Goal: Task Accomplishment & Management: Use online tool/utility

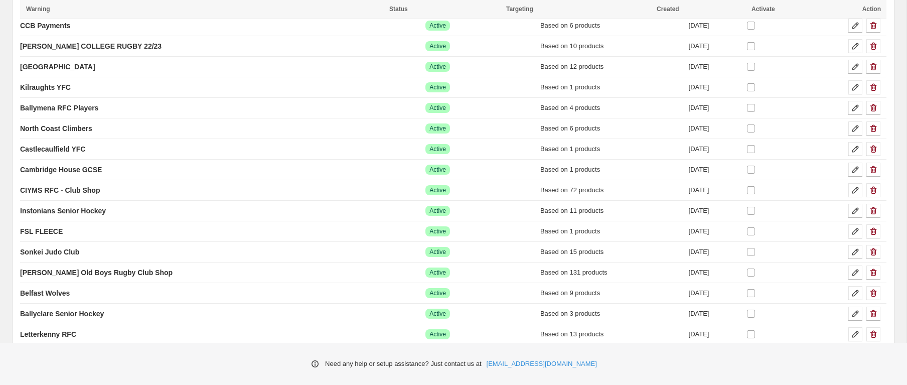
scroll to position [3760, 0]
click at [88, 191] on p "CIYMS RFC - Club Shop" at bounding box center [60, 190] width 80 height 10
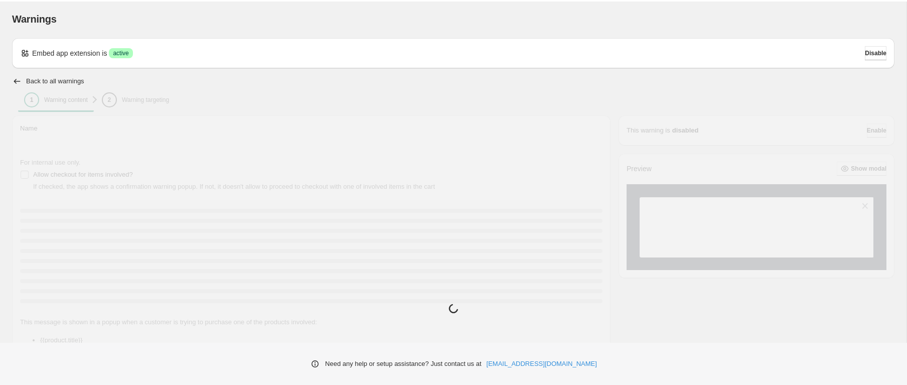
type input "**********"
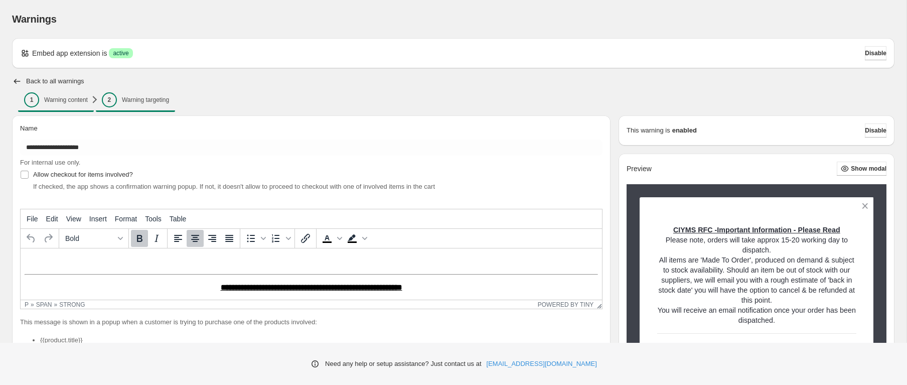
click at [175, 101] on button "2 Warning targeting" at bounding box center [135, 100] width 79 height 14
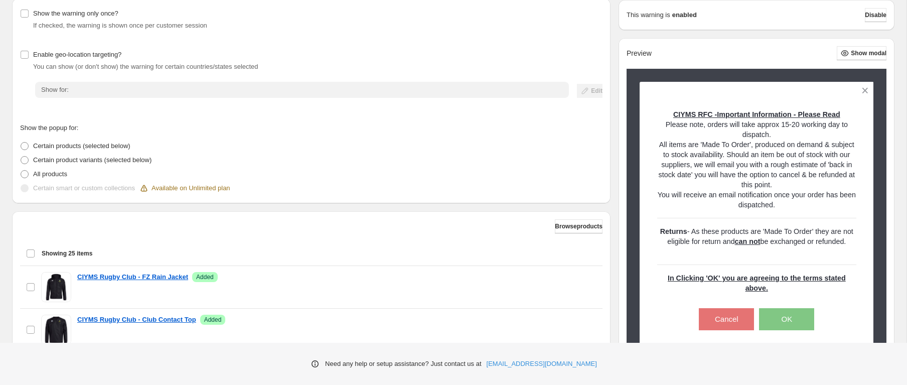
scroll to position [127, 0]
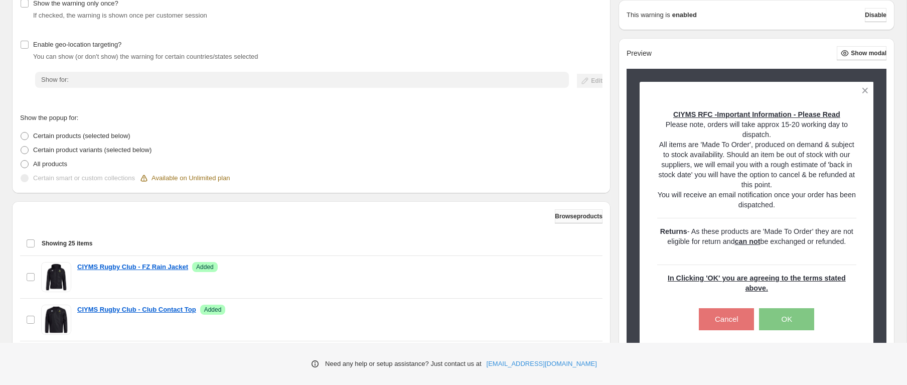
click at [562, 215] on span "Browse products" at bounding box center [579, 216] width 48 height 8
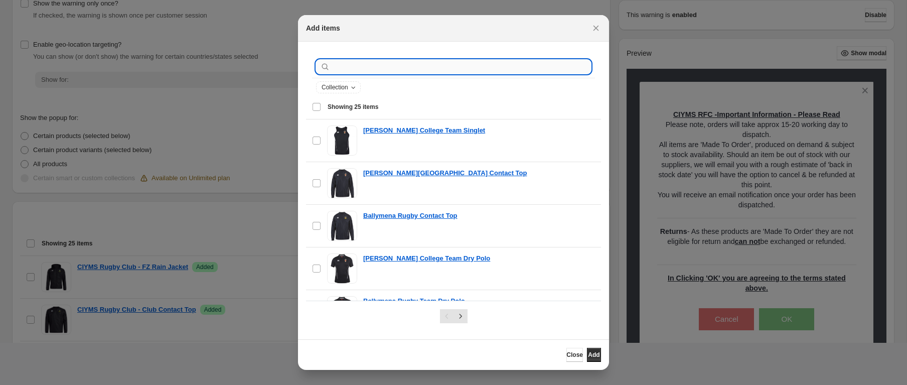
click at [364, 66] on input ":rch:" at bounding box center [461, 67] width 259 height 14
type input "**********"
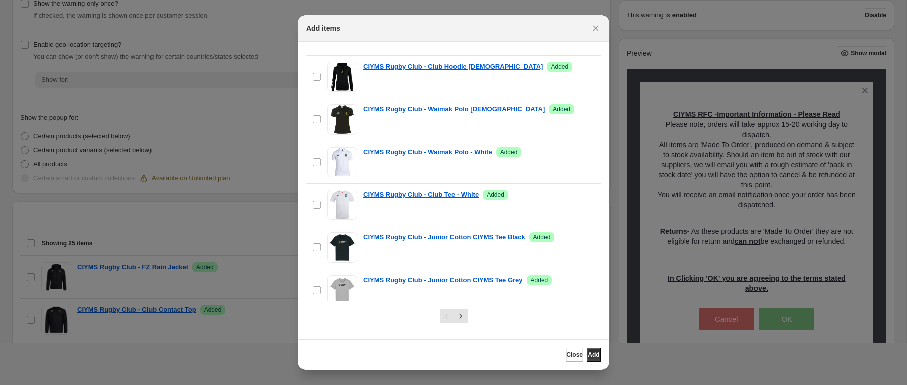
scroll to position [884, 0]
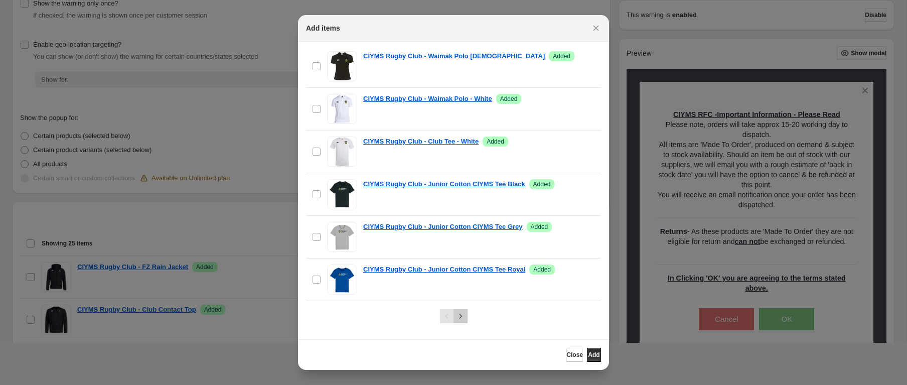
click at [460, 320] on icon "Next" at bounding box center [460, 316] width 10 height 10
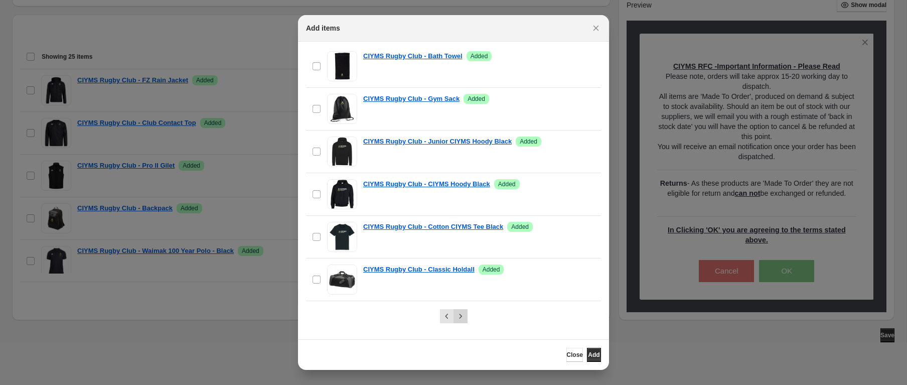
click at [458, 312] on icon "Next" at bounding box center [460, 316] width 10 height 10
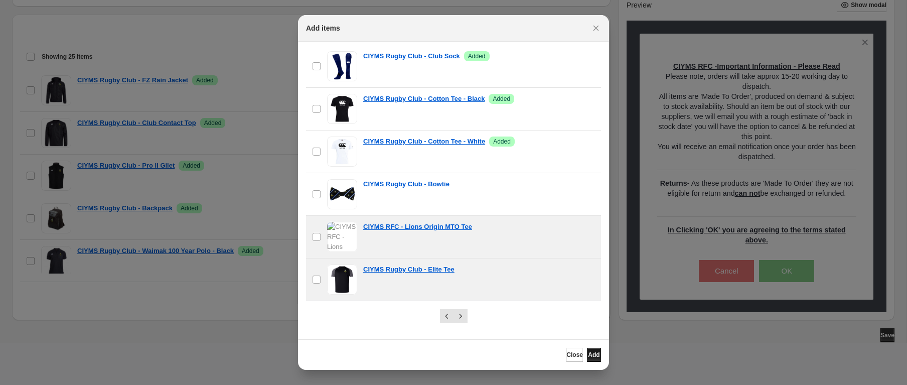
click at [588, 357] on span "Add" at bounding box center [594, 355] width 12 height 8
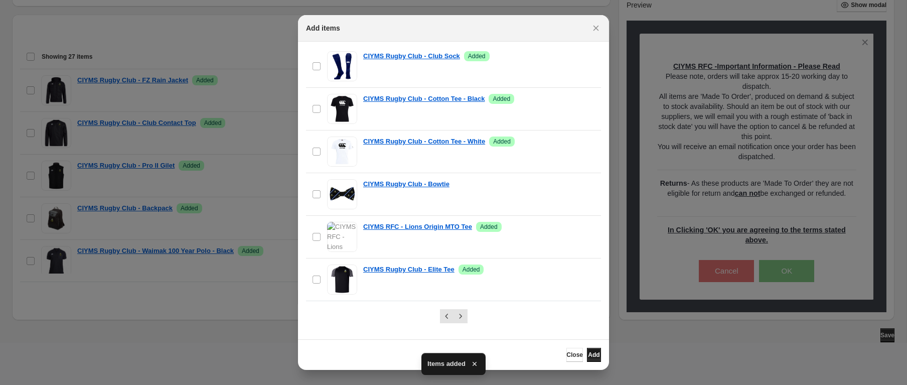
scroll to position [0, 0]
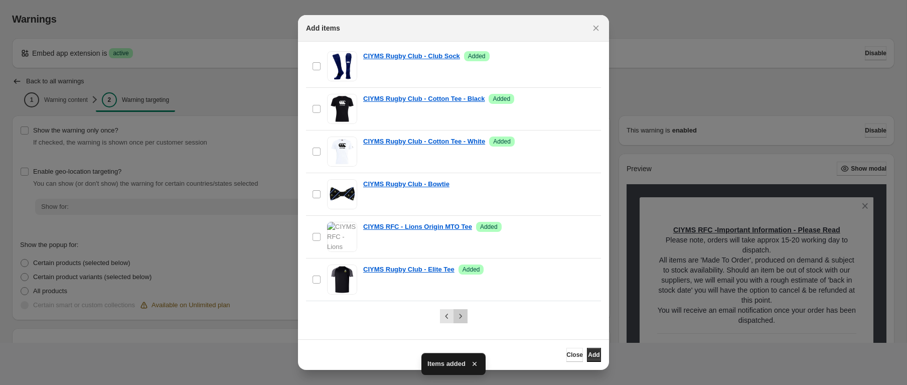
click at [466, 315] on button "Next" at bounding box center [460, 316] width 14 height 14
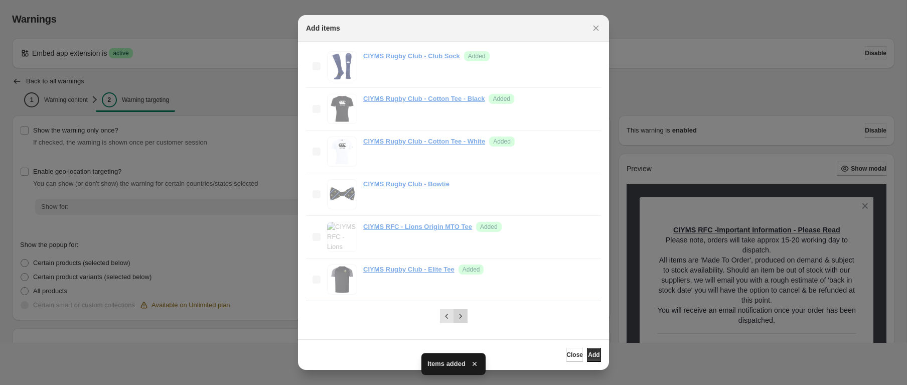
scroll to position [32, 0]
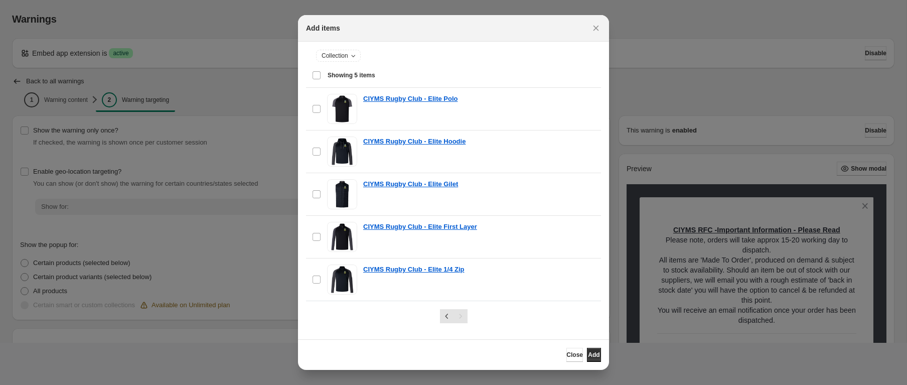
click at [320, 74] on div "Select all 5 items Showing 5 items" at bounding box center [453, 75] width 283 height 24
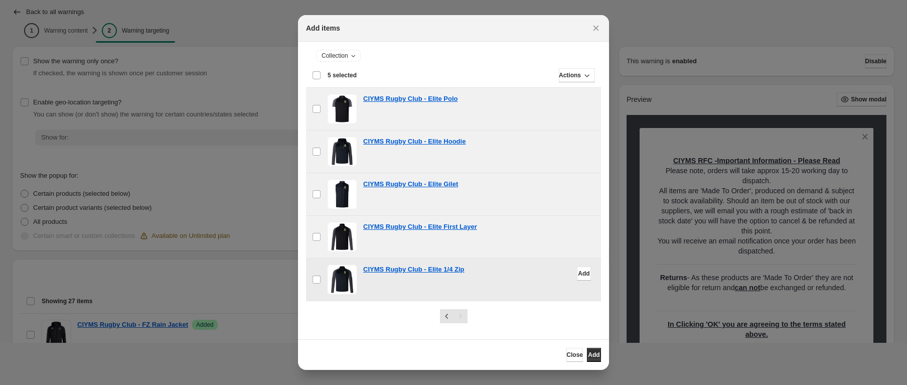
scroll to position [83, 0]
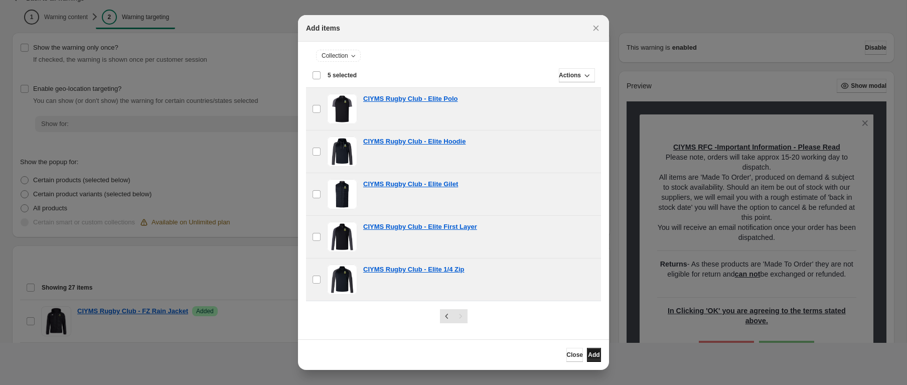
click at [588, 355] on span "Add" at bounding box center [594, 355] width 12 height 8
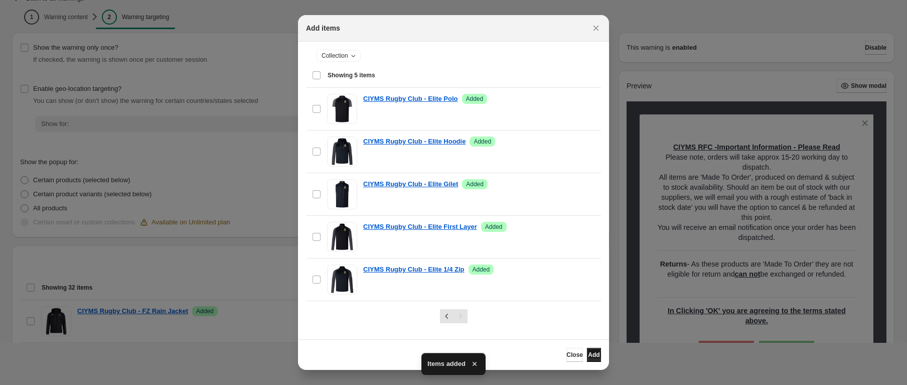
scroll to position [79, 0]
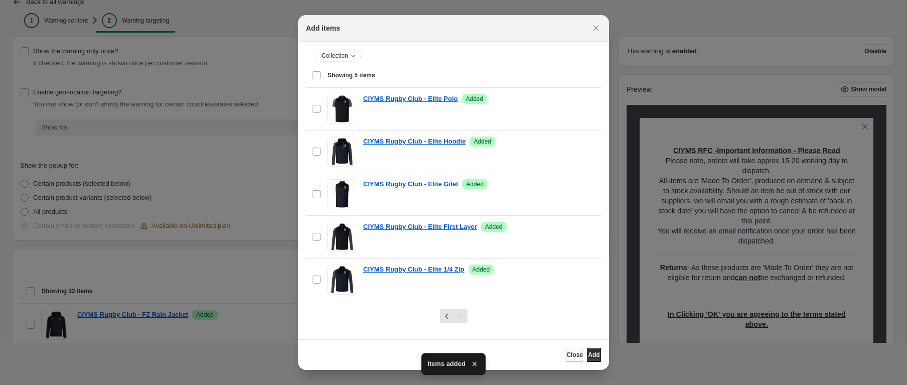
click at [566, 352] on span "Close" at bounding box center [574, 355] width 17 height 8
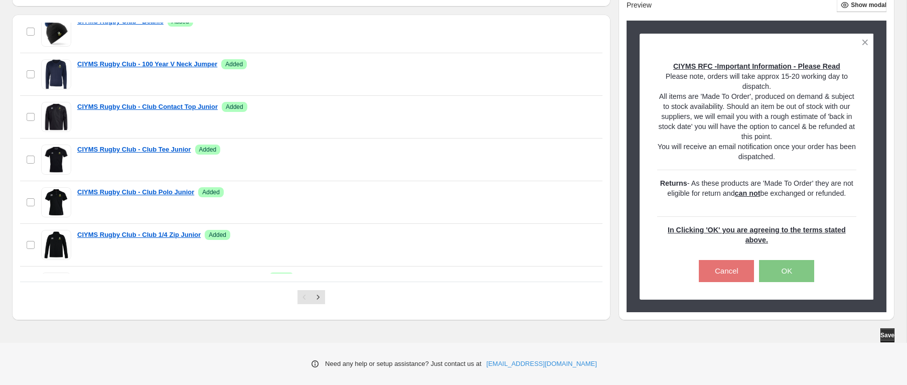
scroll to position [539, 0]
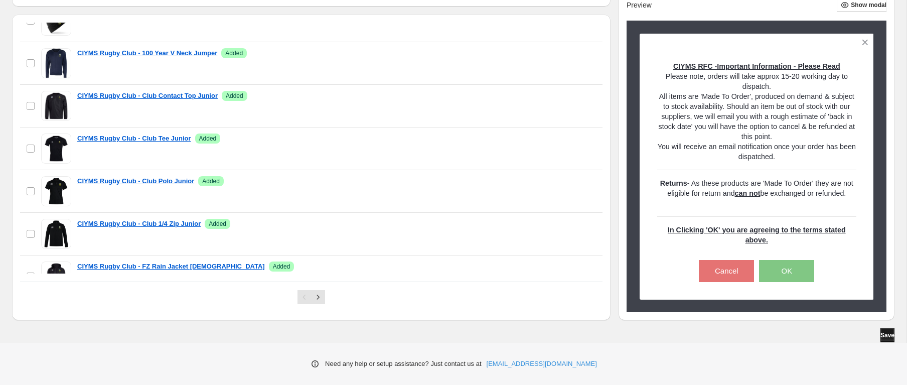
click at [886, 333] on span "Save" at bounding box center [887, 335] width 14 height 8
